Goal: Transaction & Acquisition: Obtain resource

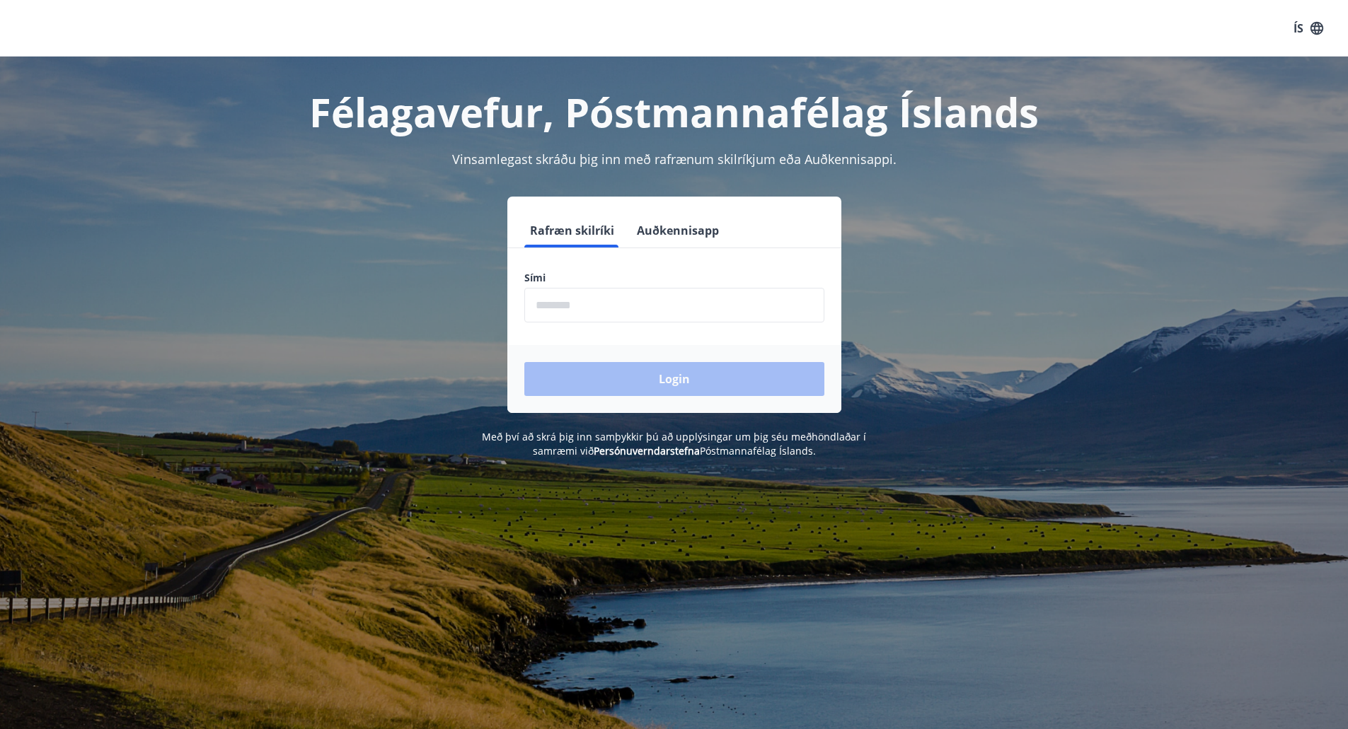
click at [575, 308] on input "phone" at bounding box center [674, 305] width 300 height 35
type input "********"
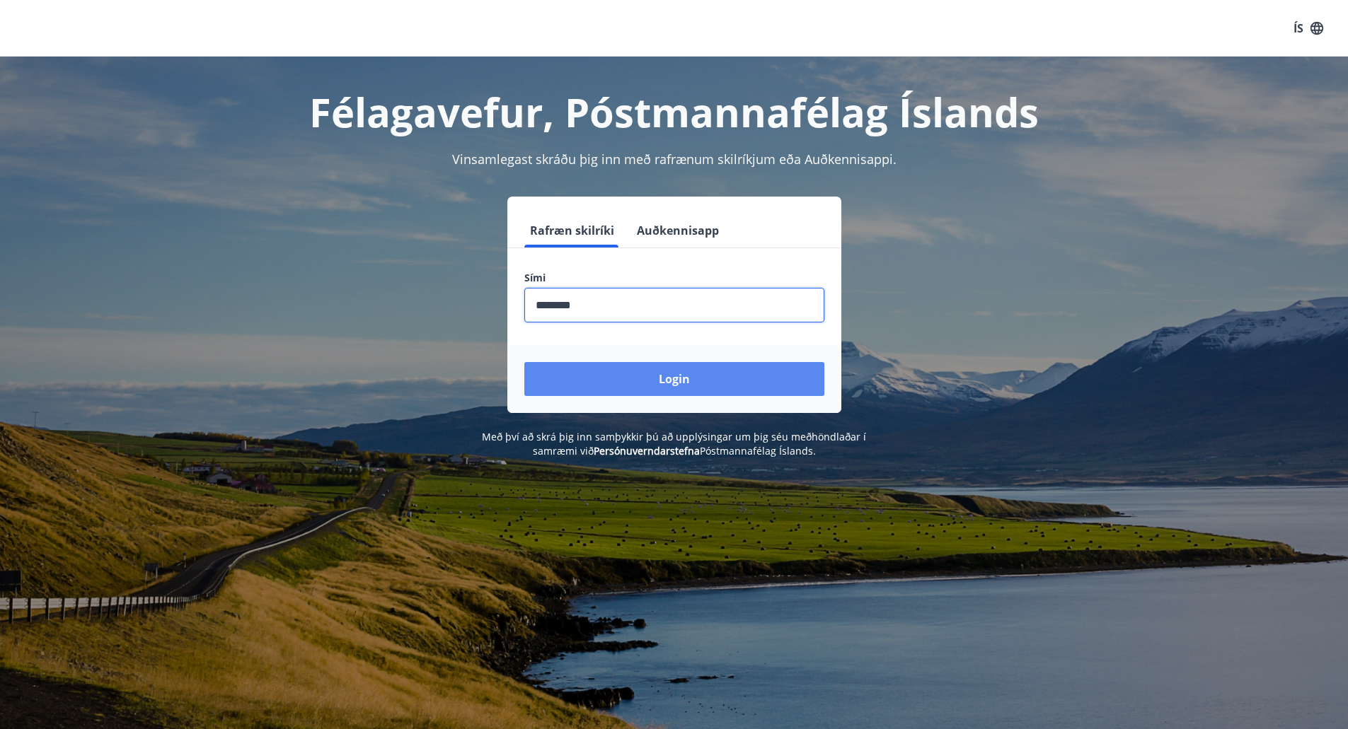
click at [611, 377] on button "Login" at bounding box center [674, 379] width 300 height 34
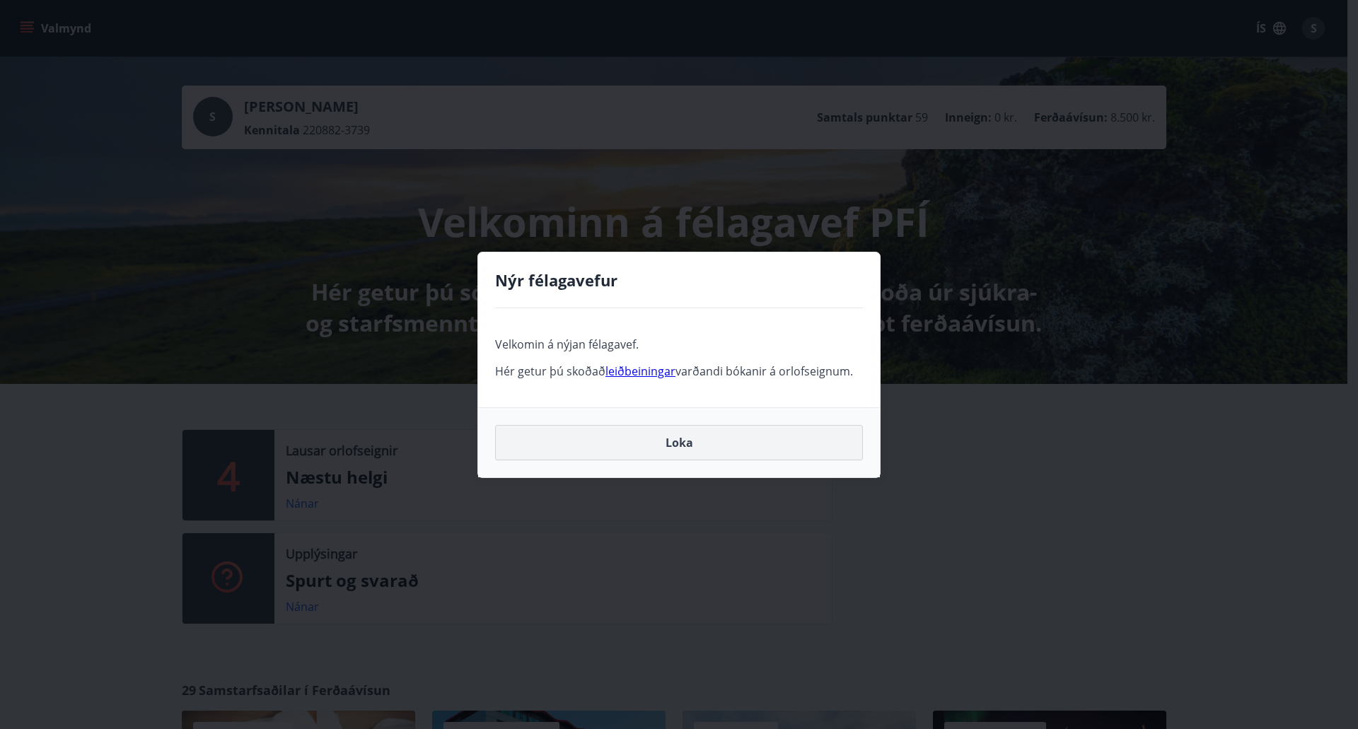
click at [686, 442] on button "Loka" at bounding box center [679, 442] width 368 height 35
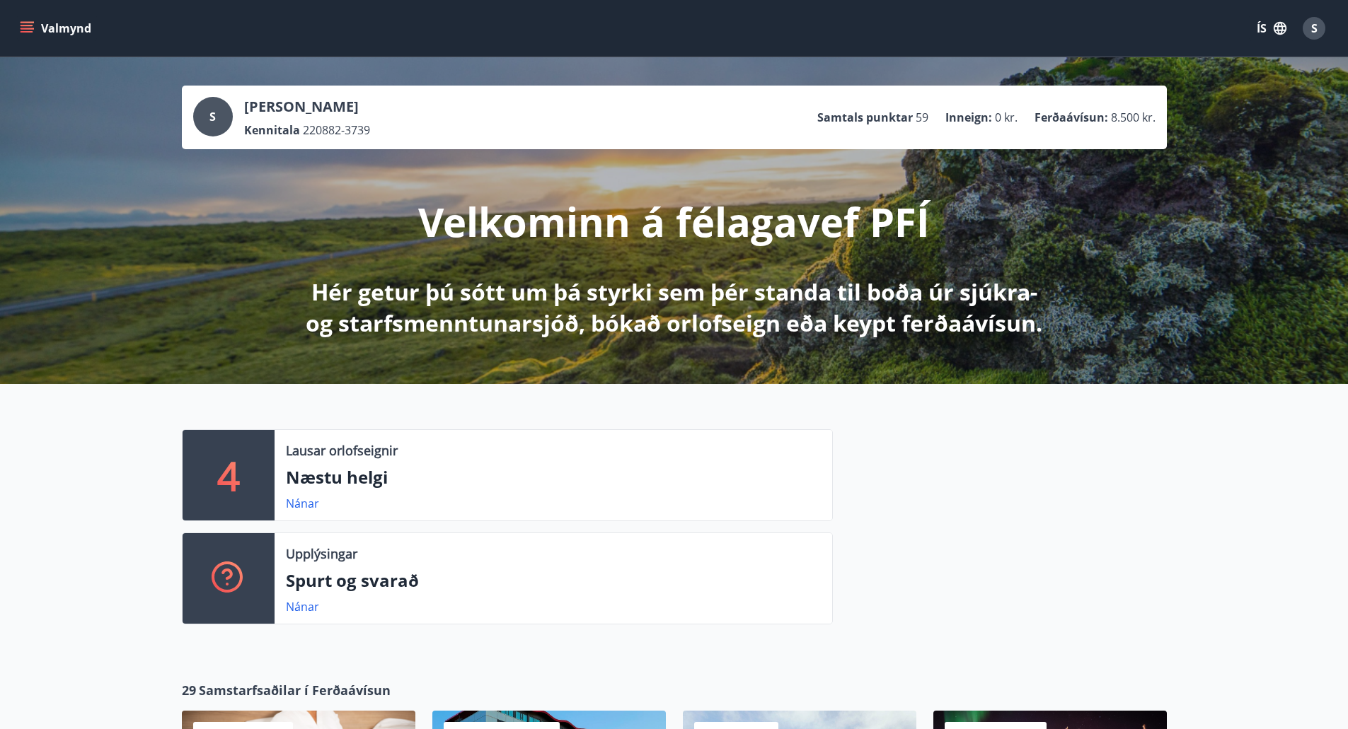
click at [341, 467] on p "Næstu helgi" at bounding box center [553, 478] width 535 height 24
click at [243, 480] on div "4" at bounding box center [229, 475] width 92 height 91
click at [305, 502] on link "Nánar" at bounding box center [302, 504] width 33 height 16
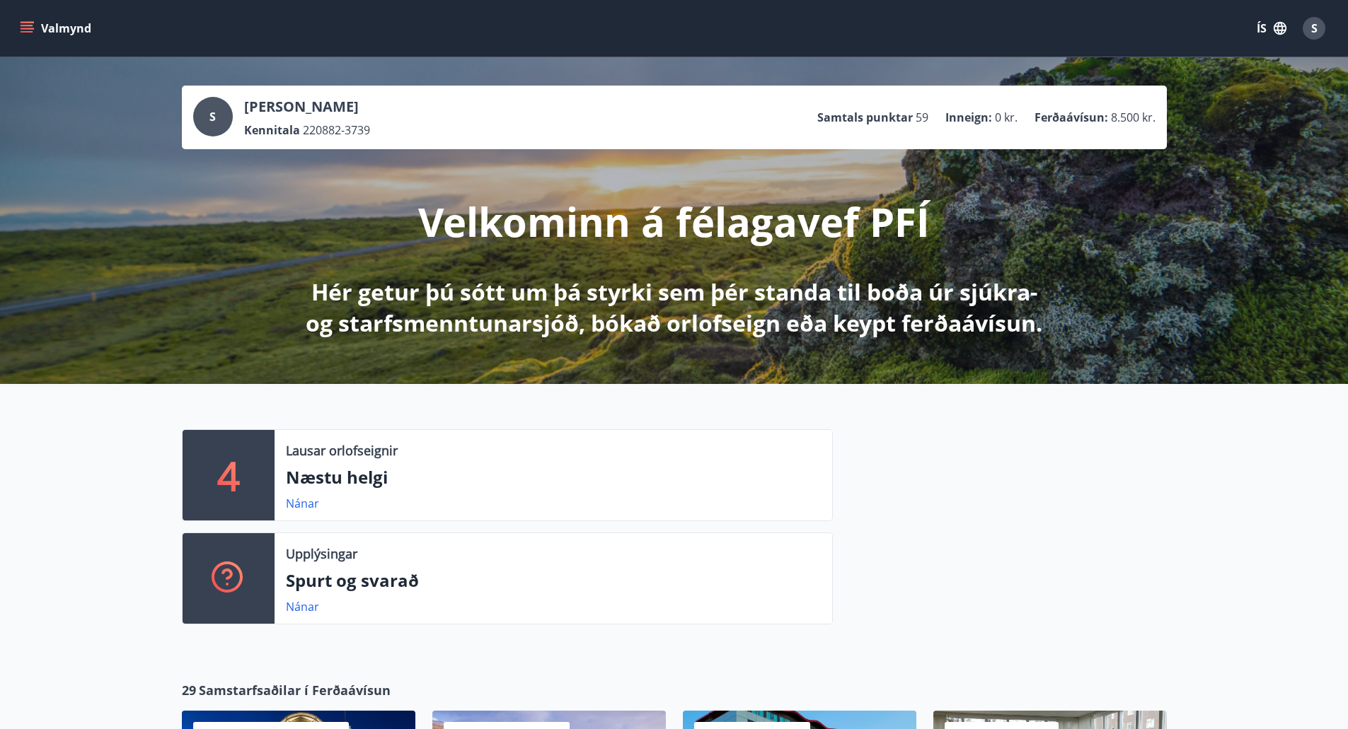
click at [205, 117] on div "S" at bounding box center [213, 117] width 40 height 40
click at [1090, 113] on p "Ferðaávísun :" at bounding box center [1071, 118] width 74 height 16
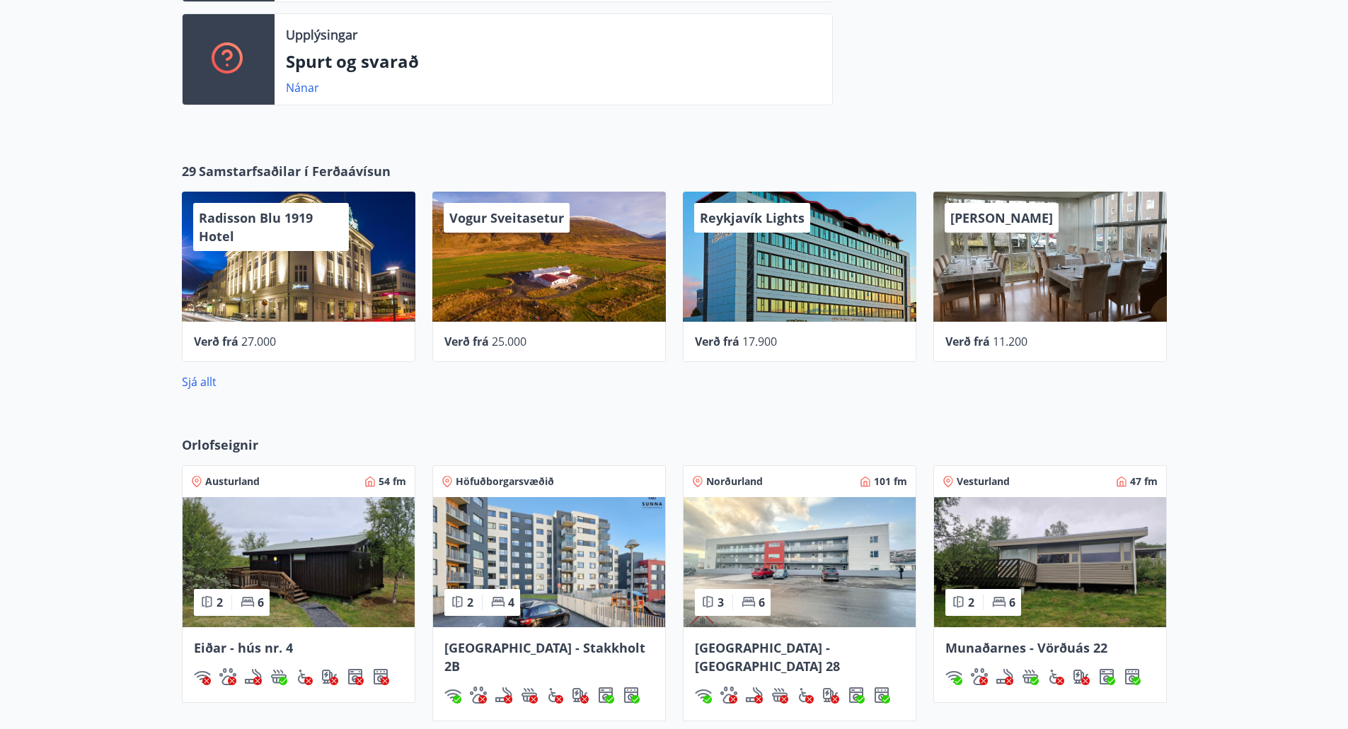
scroll to position [388, 0]
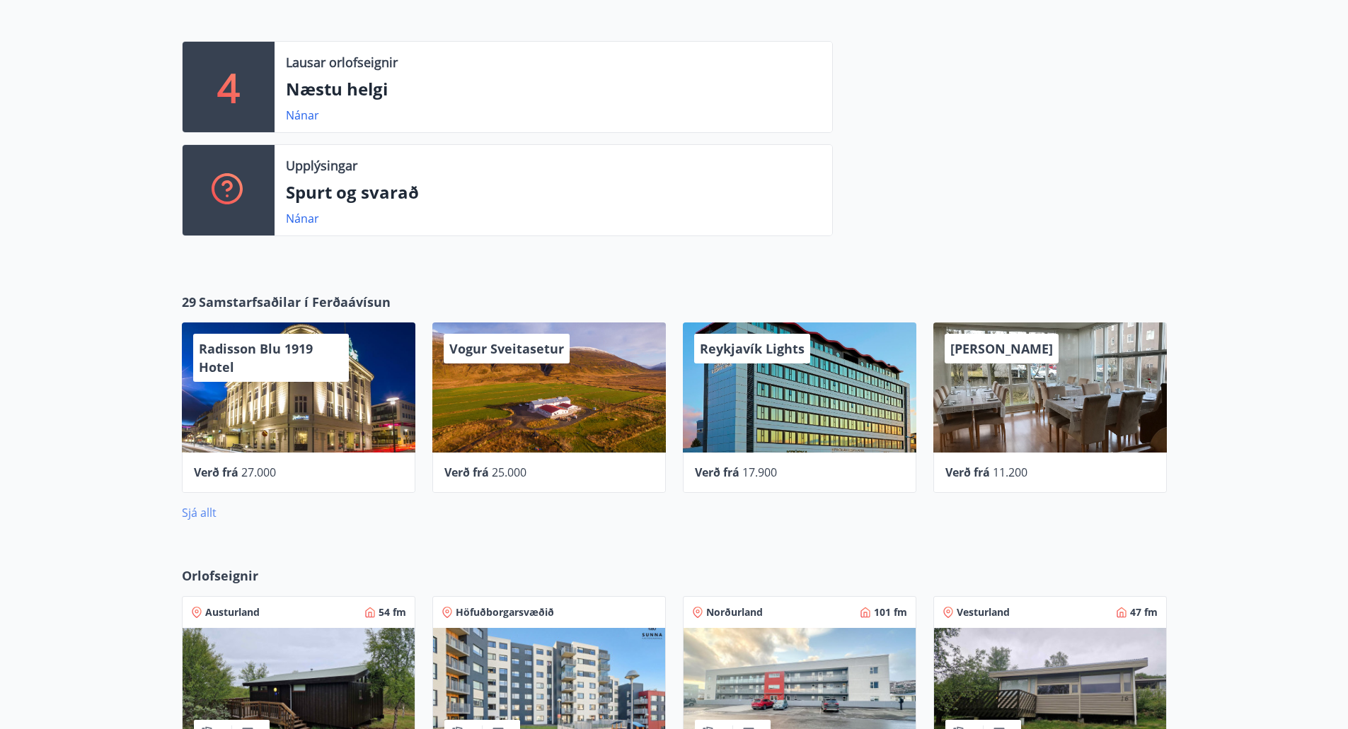
click at [186, 516] on link "Sjá allt" at bounding box center [199, 513] width 35 height 16
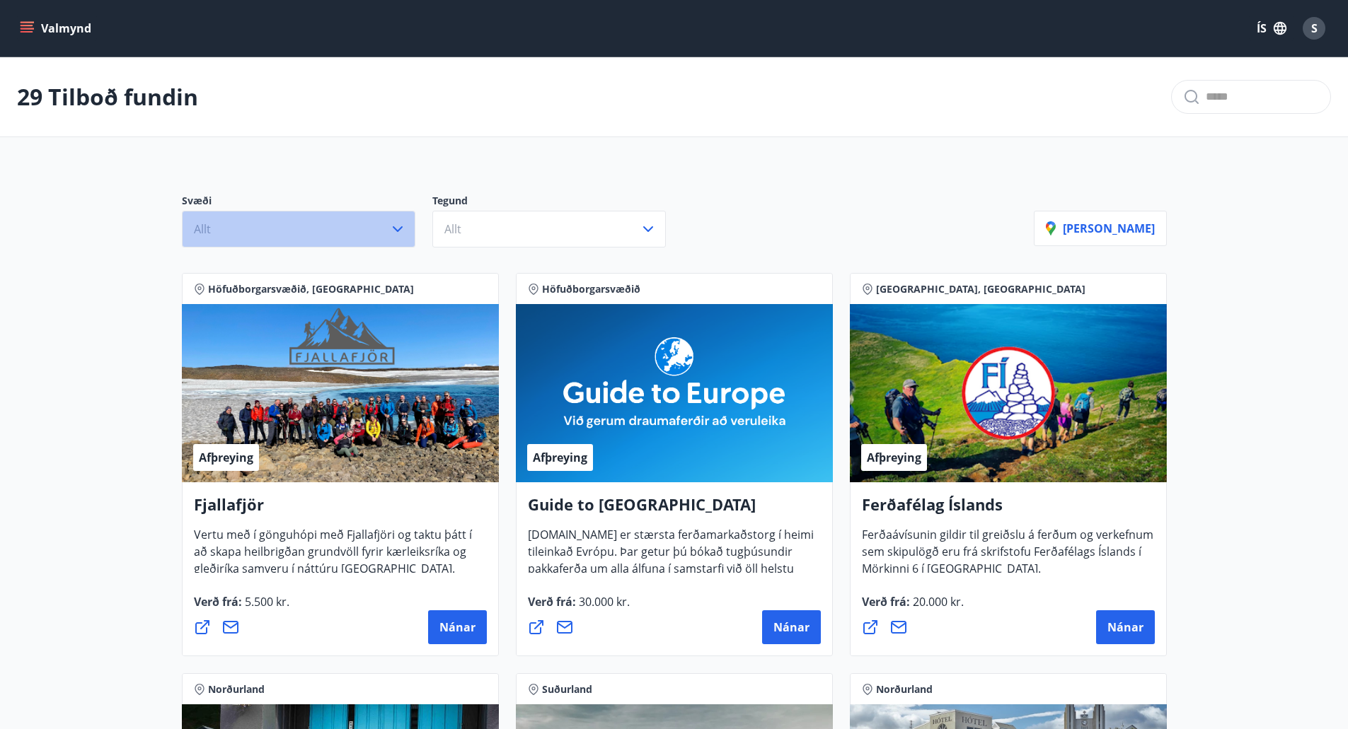
click at [403, 229] on icon "button" at bounding box center [397, 229] width 17 height 17
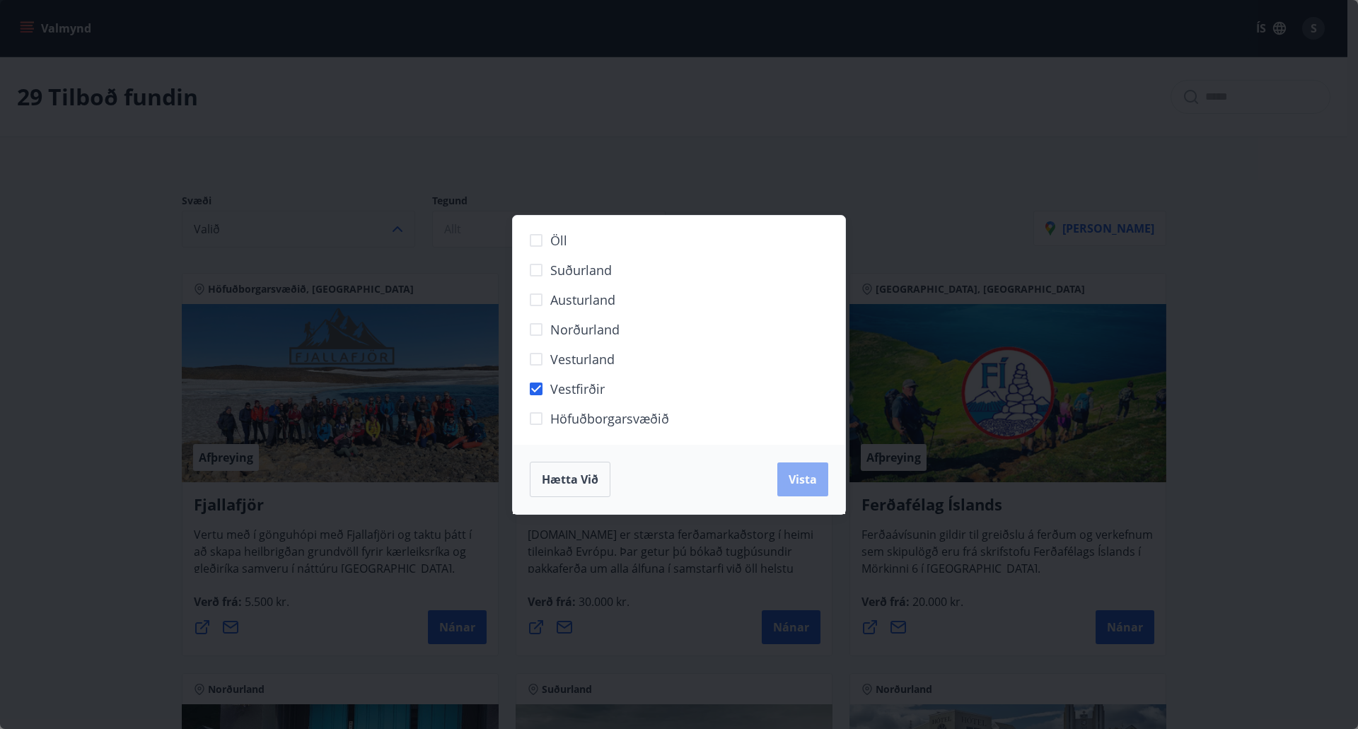
click at [797, 479] on span "Vista" at bounding box center [803, 480] width 28 height 16
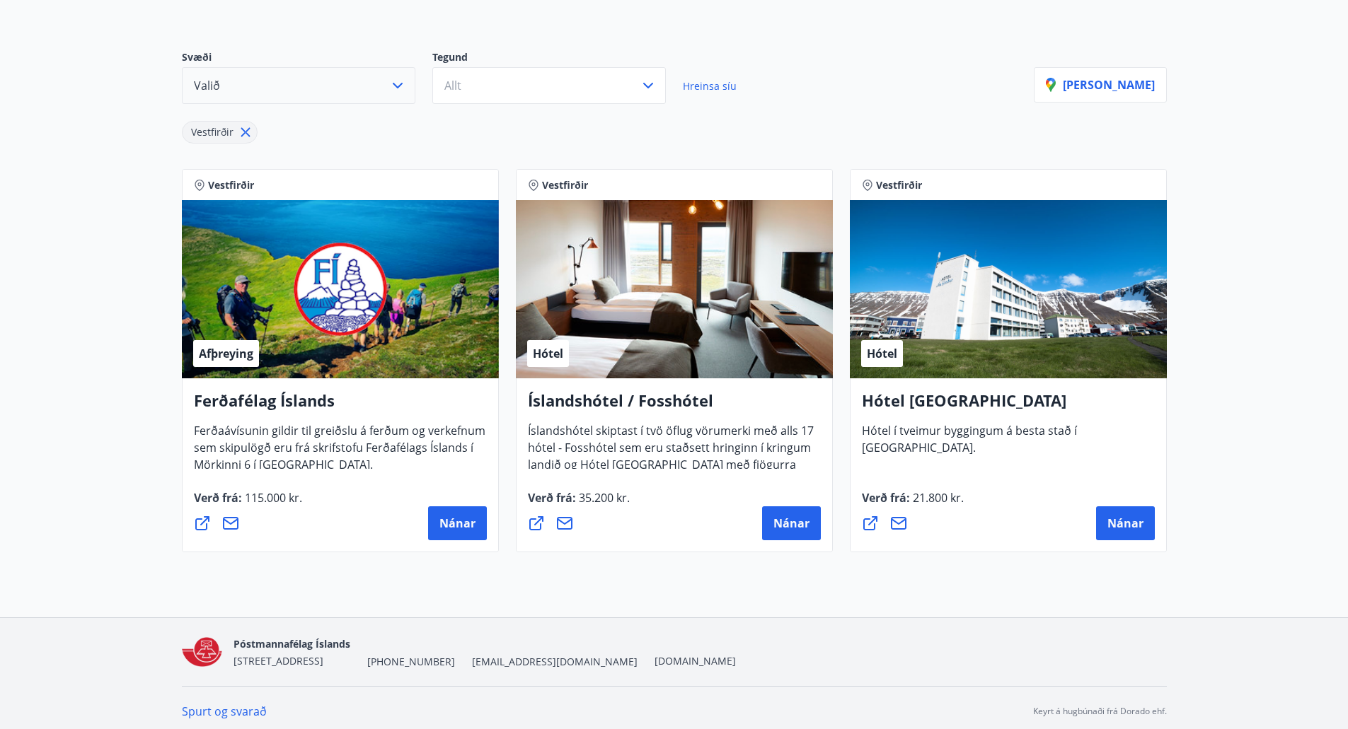
scroll to position [151, 0]
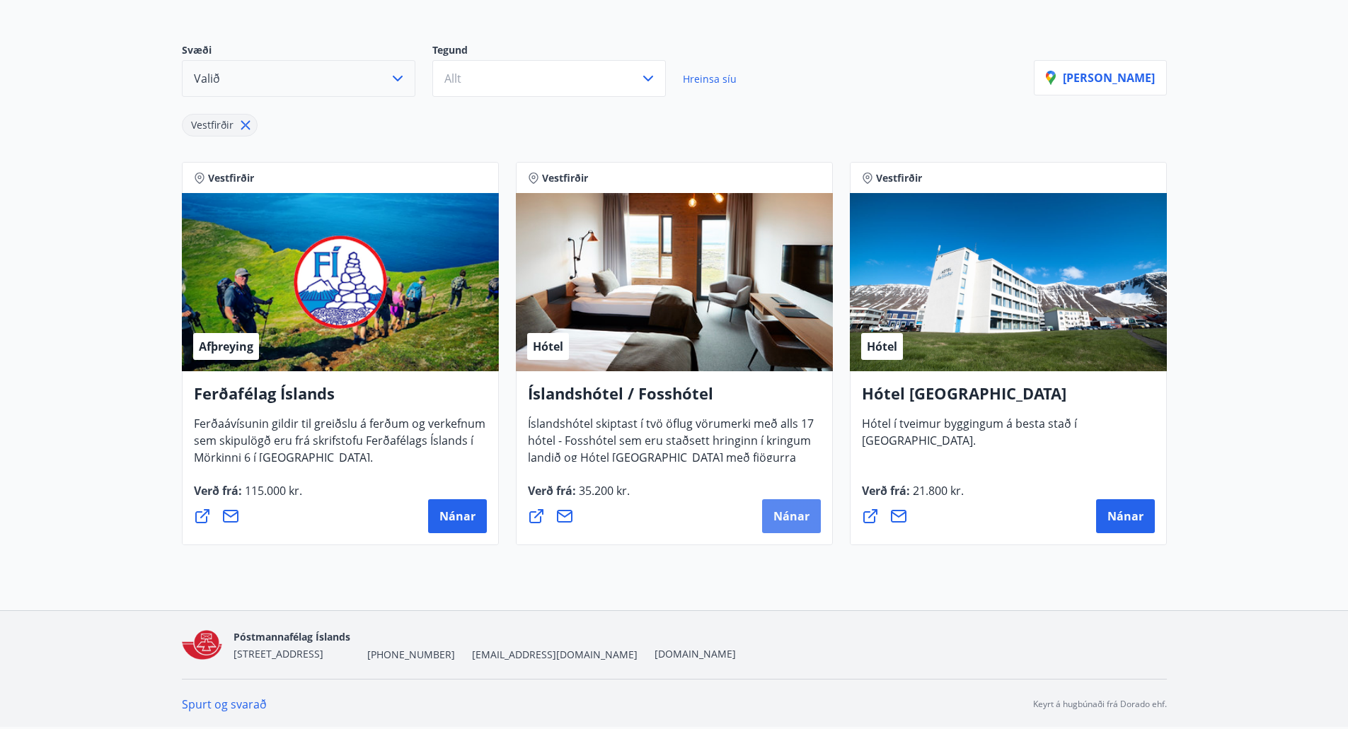
click at [780, 516] on span "Nánar" at bounding box center [791, 517] width 36 height 16
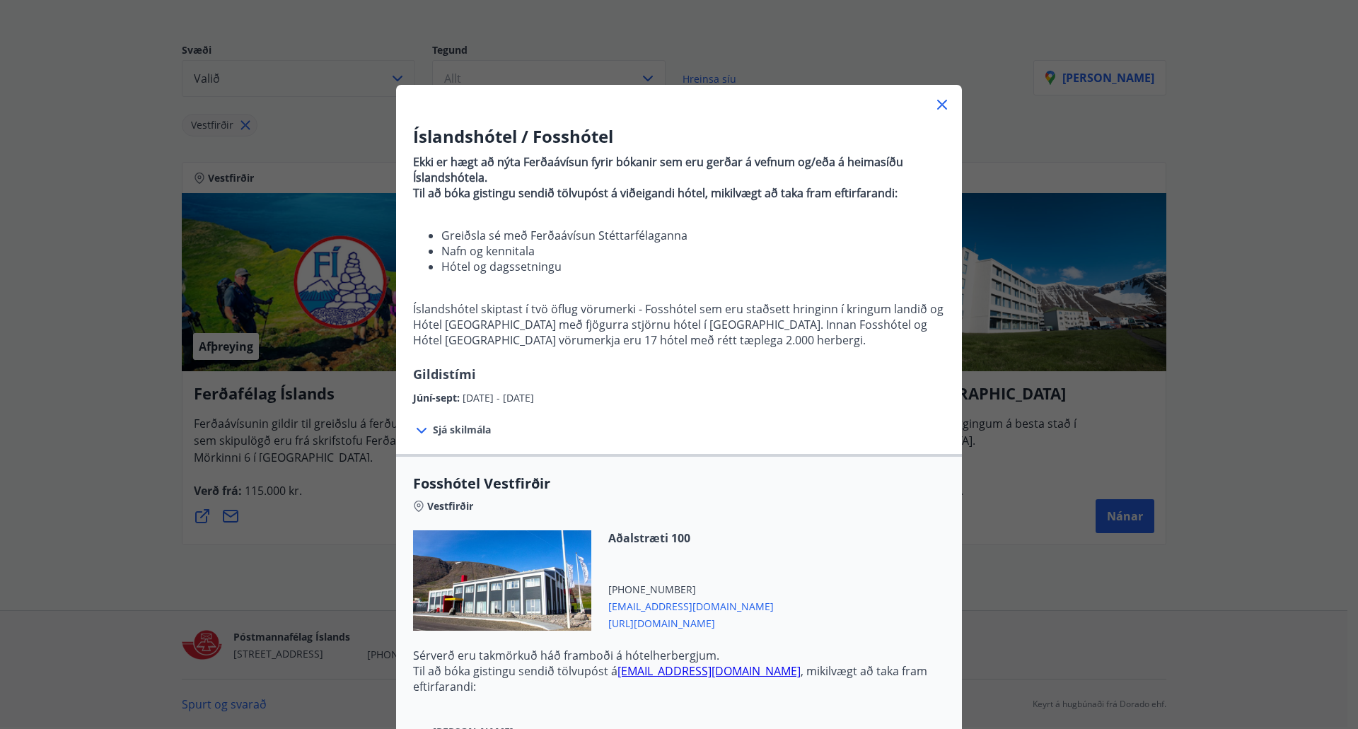
click at [683, 623] on span "https://www.islandshotel.is/is" at bounding box center [691, 622] width 166 height 17
drag, startPoint x: 939, startPoint y: 98, endPoint x: 888, endPoint y: 70, distance: 58.3
click at [937, 98] on icon at bounding box center [942, 104] width 17 height 17
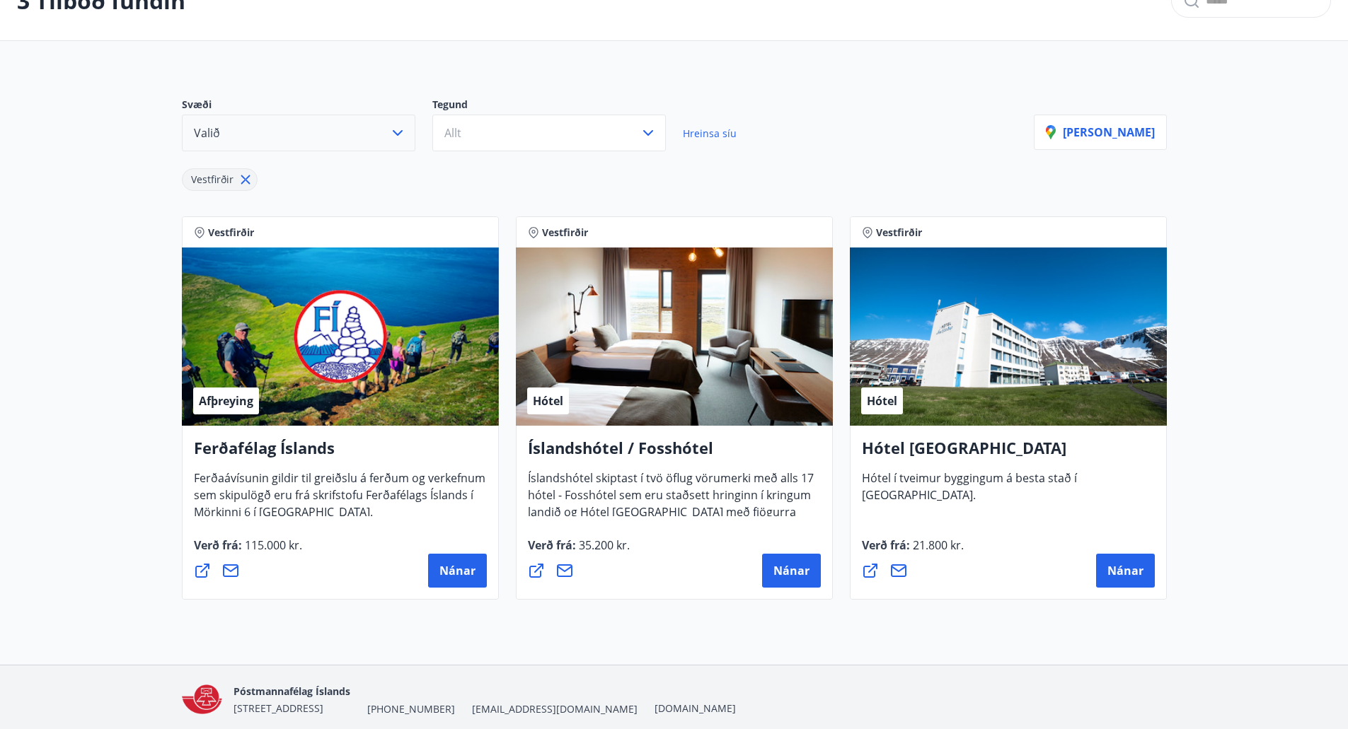
scroll to position [0, 0]
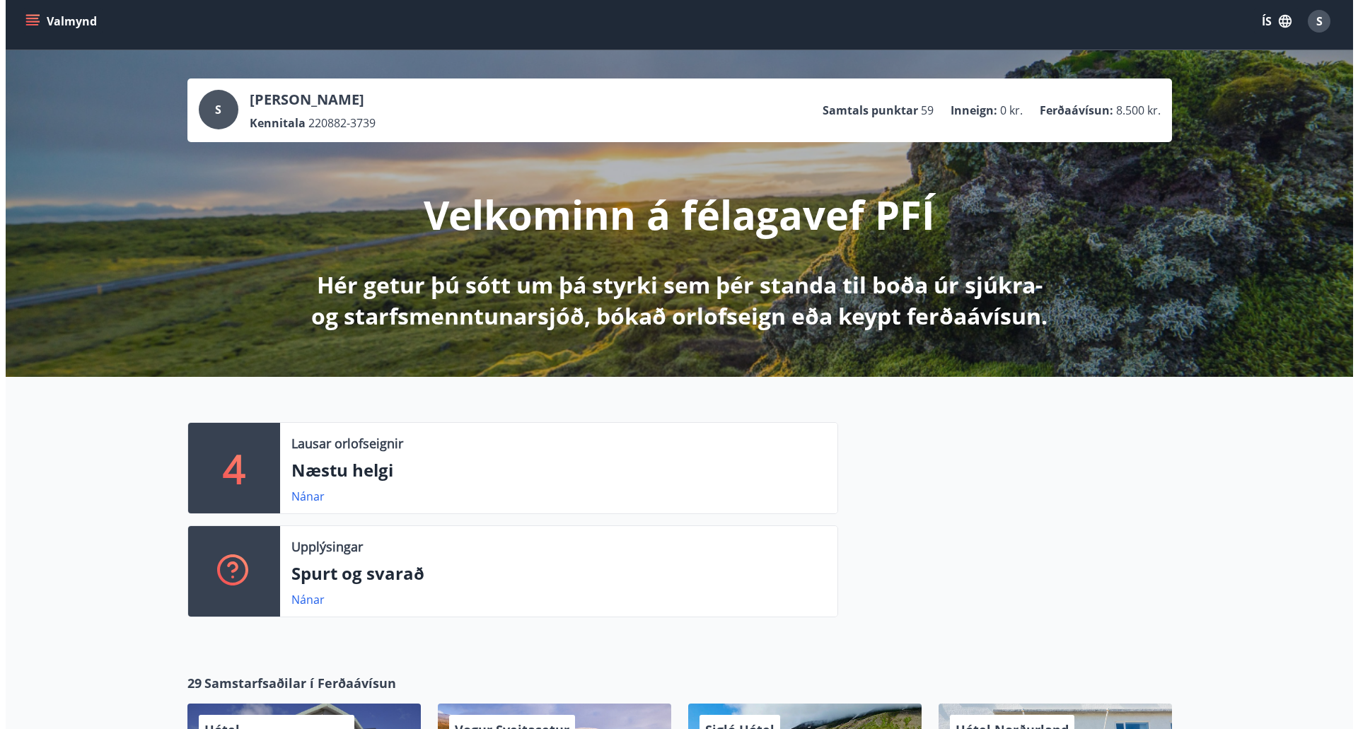
scroll to position [6, 0]
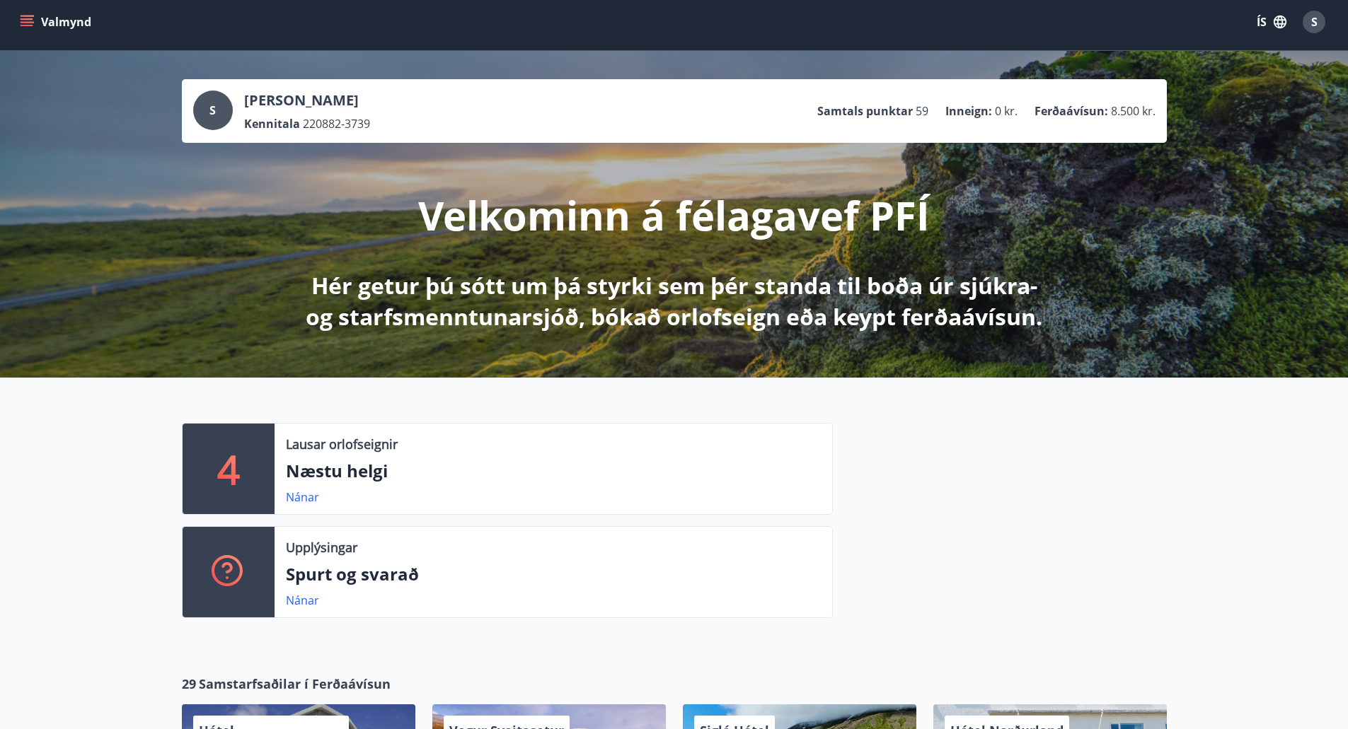
drag, startPoint x: 1318, startPoint y: 30, endPoint x: 1321, endPoint y: 37, distance: 8.3
click at [1321, 37] on div "S" at bounding box center [1314, 22] width 34 height 34
click at [1316, 23] on span "S" at bounding box center [1314, 22] width 6 height 16
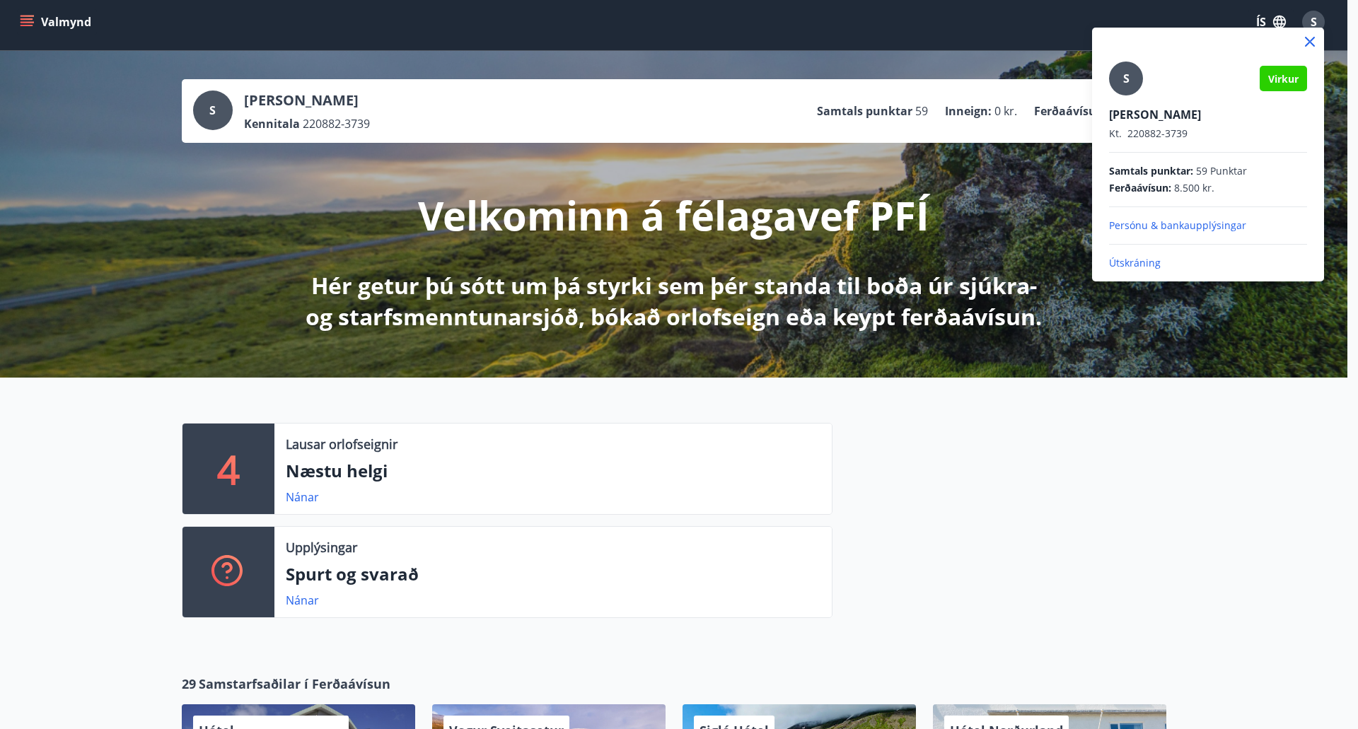
click at [1313, 43] on icon at bounding box center [1310, 41] width 17 height 17
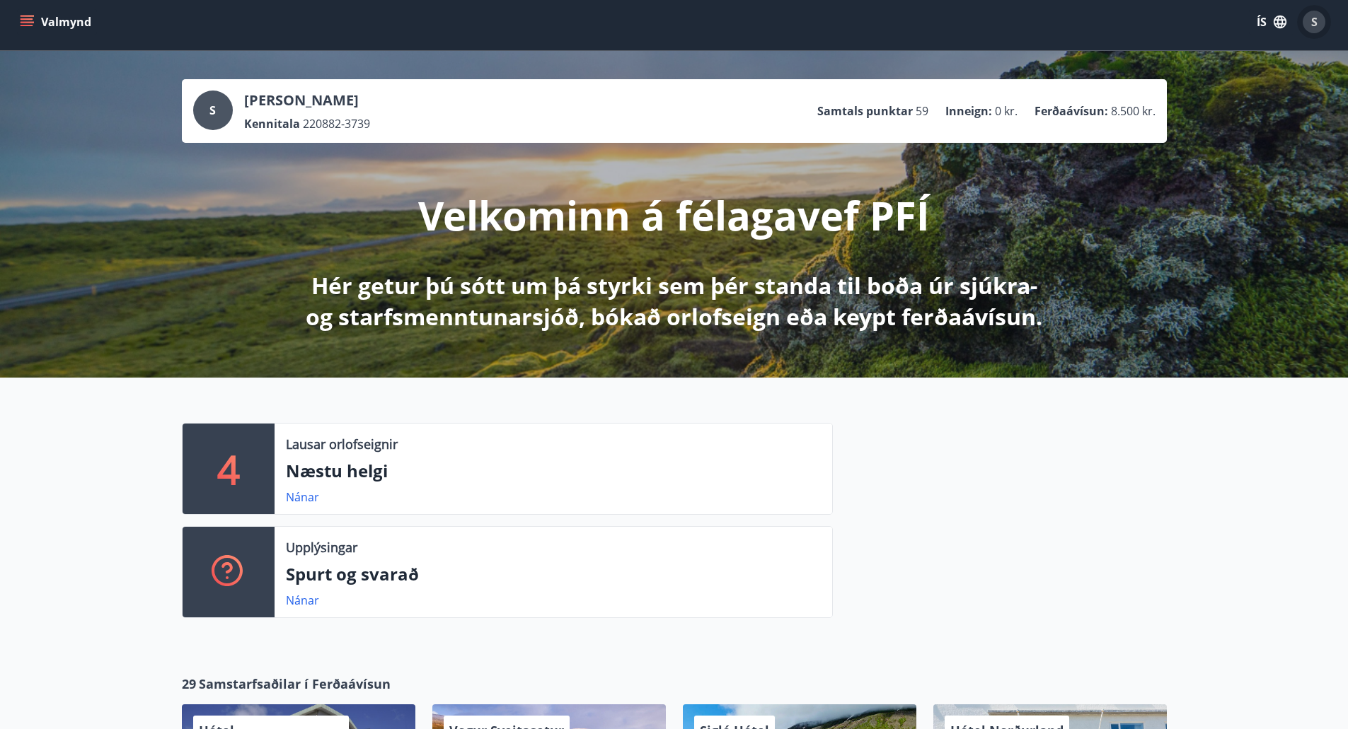
click at [1311, 9] on button "S" at bounding box center [1314, 22] width 34 height 34
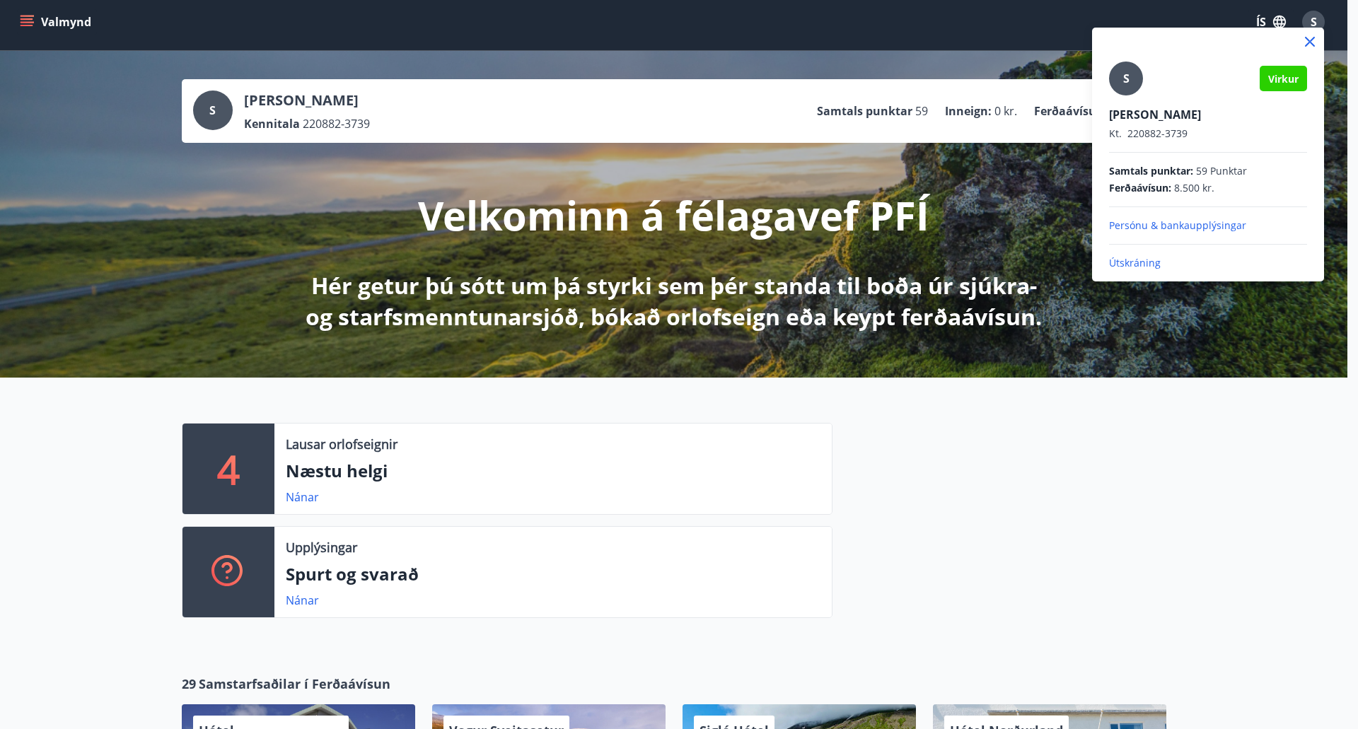
click at [1133, 257] on p "Útskráning" at bounding box center [1208, 263] width 198 height 14
